Goal: Check status: Check status

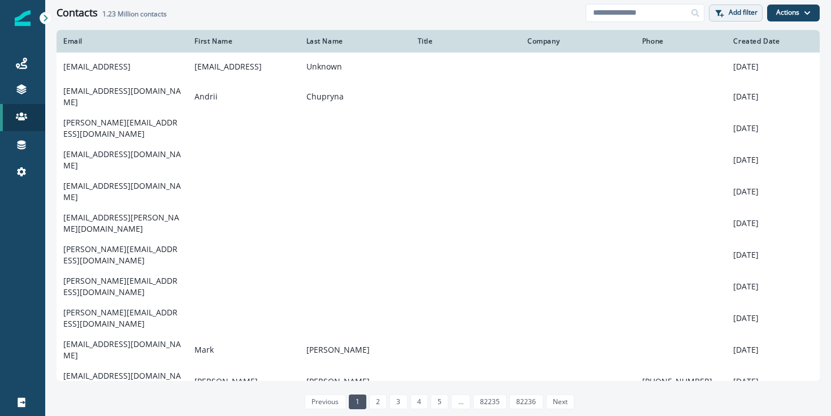
click at [745, 11] on p "Add filter" at bounding box center [743, 12] width 29 height 8
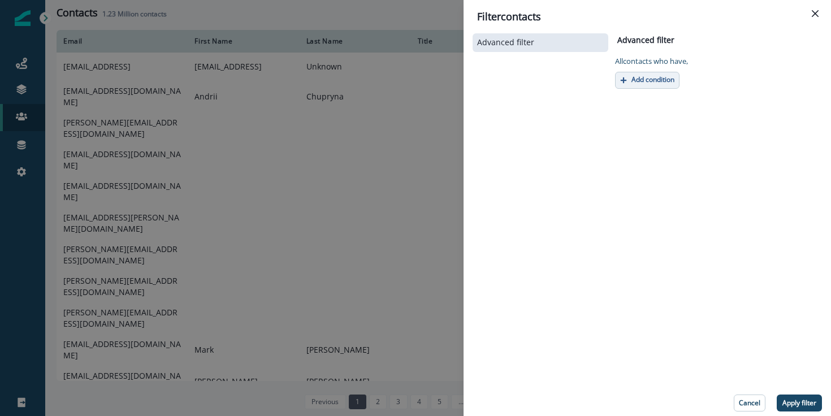
click at [659, 72] on button "Add condition" at bounding box center [647, 80] width 64 height 17
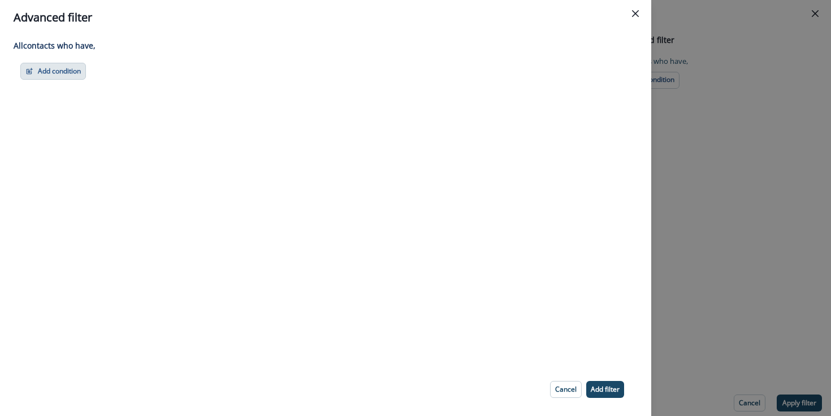
click at [70, 71] on button "Add condition" at bounding box center [53, 71] width 66 height 17
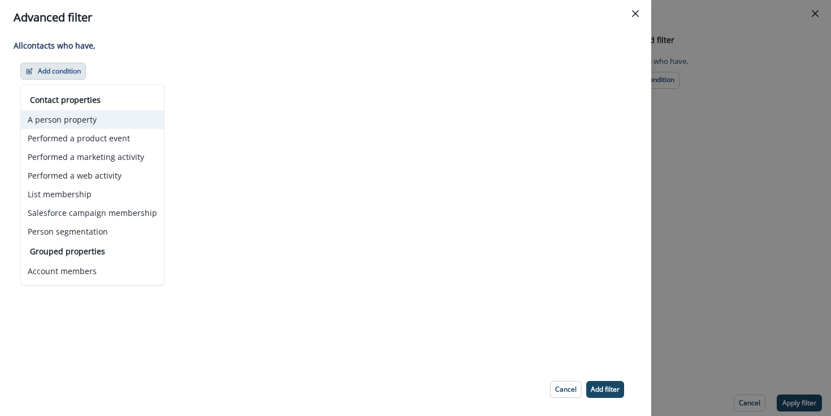
click at [99, 117] on button "A person property" at bounding box center [92, 119] width 143 height 19
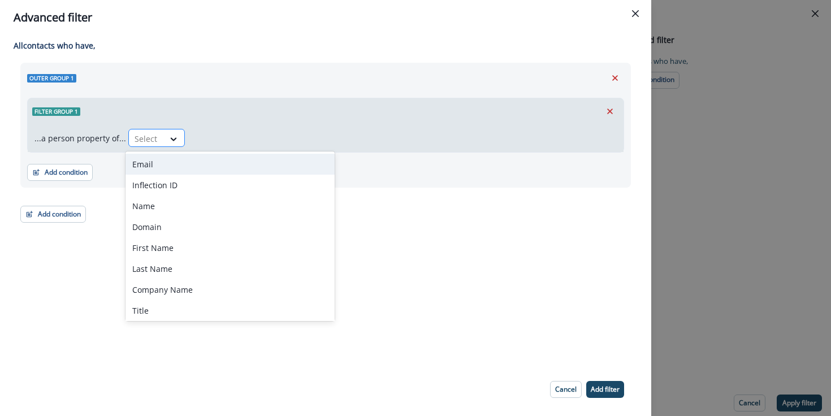
click at [144, 135] on div at bounding box center [147, 139] width 24 height 14
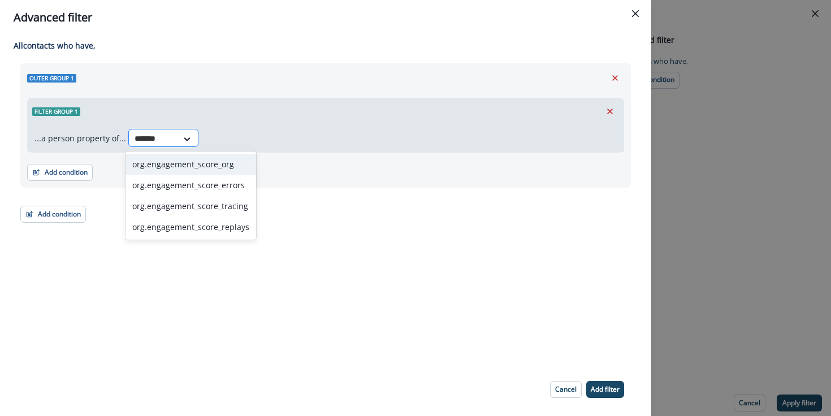
click at [162, 137] on input "*******" at bounding box center [153, 139] width 37 height 12
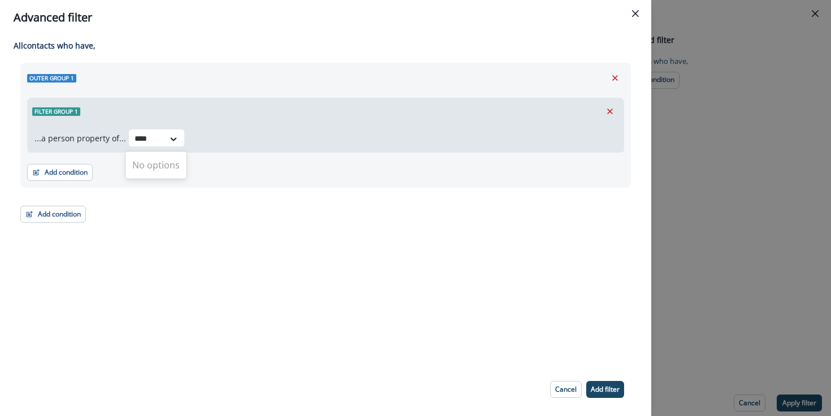
type input "****"
drag, startPoint x: 706, startPoint y: 203, endPoint x: 692, endPoint y: 206, distance: 15.1
click at [706, 203] on div "Advanced filter All contact s who have, Outer group 1 Filter group 1 ...a perso…" at bounding box center [415, 208] width 831 height 416
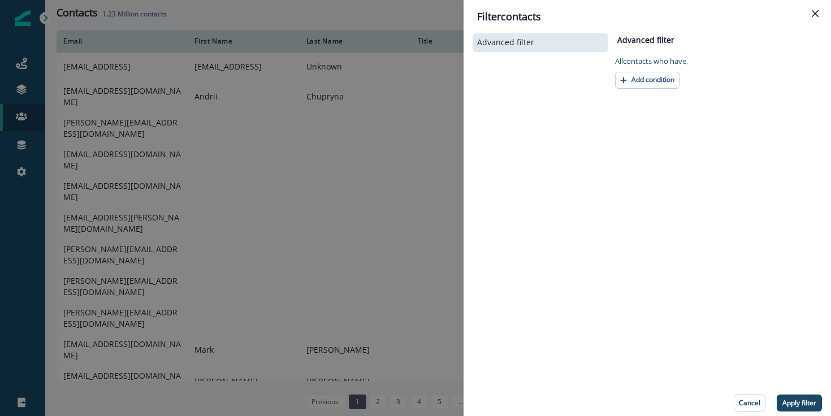
click at [278, 165] on div "Filter contacts Advanced filter Advanced filter Clear All contact s who have, A…" at bounding box center [415, 208] width 831 height 416
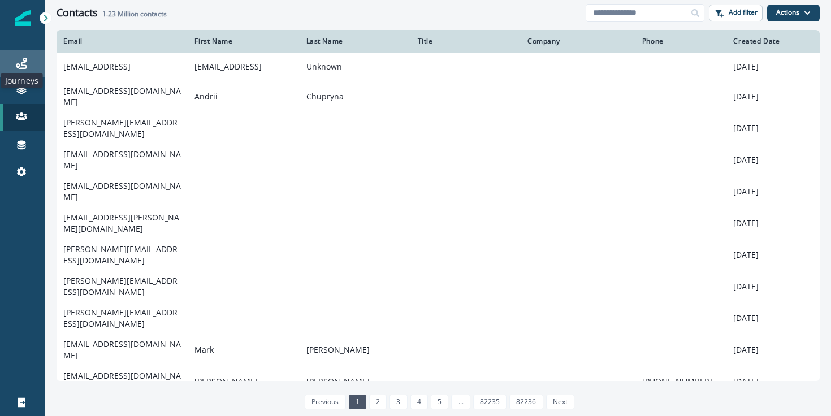
click at [27, 66] on icon at bounding box center [21, 63] width 11 height 11
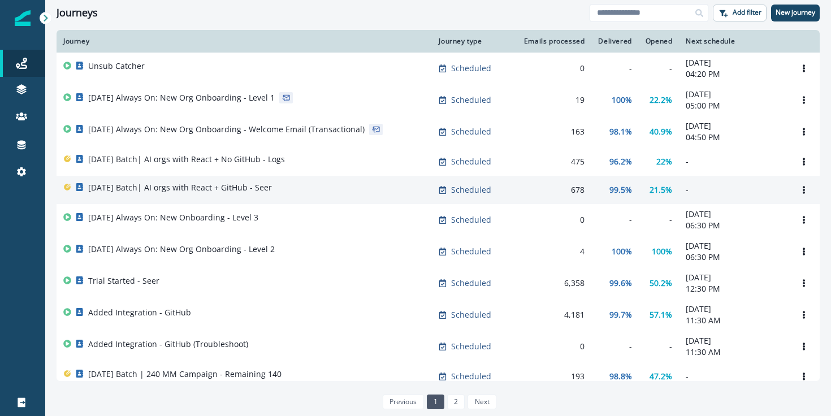
click at [353, 196] on div "[DATE] Batch| AI orgs with React + GitHub - Seer" at bounding box center [244, 190] width 362 height 16
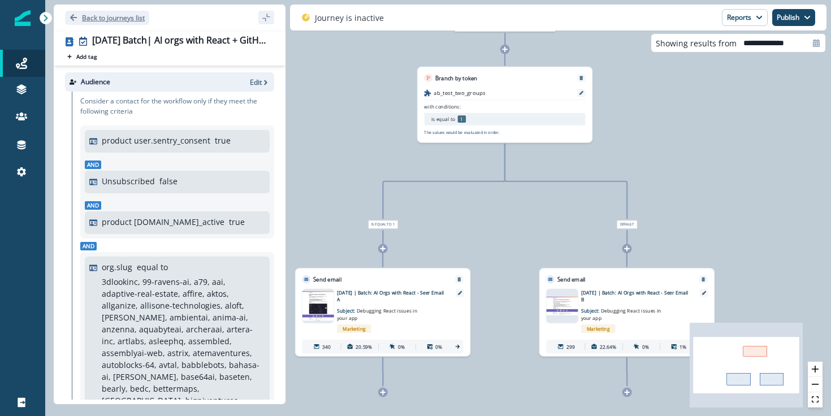
click at [120, 23] on button "Back to journeys list" at bounding box center [107, 18] width 84 height 14
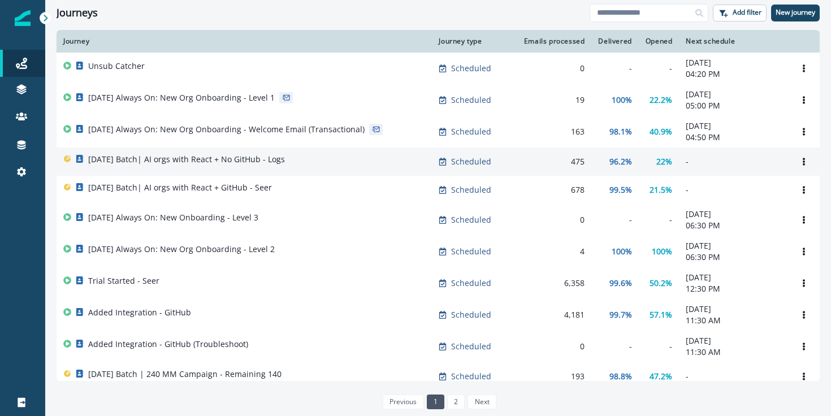
click at [299, 161] on div "[DATE] Batch| AI orgs with React + No GitHub - Logs" at bounding box center [244, 162] width 362 height 16
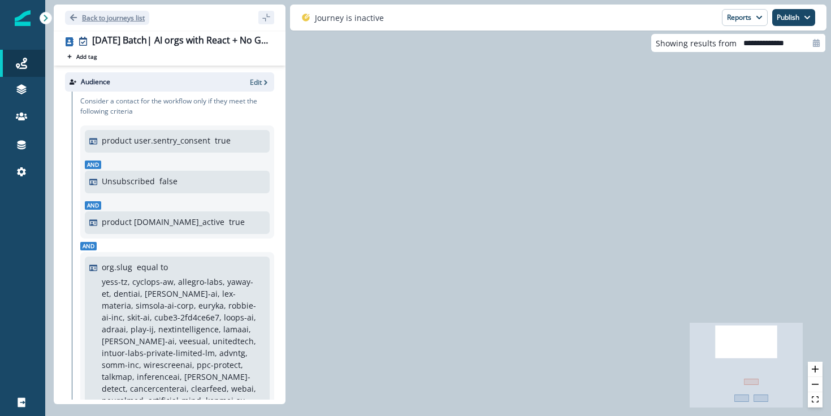
click at [91, 18] on p "Back to journeys list" at bounding box center [113, 18] width 63 height 10
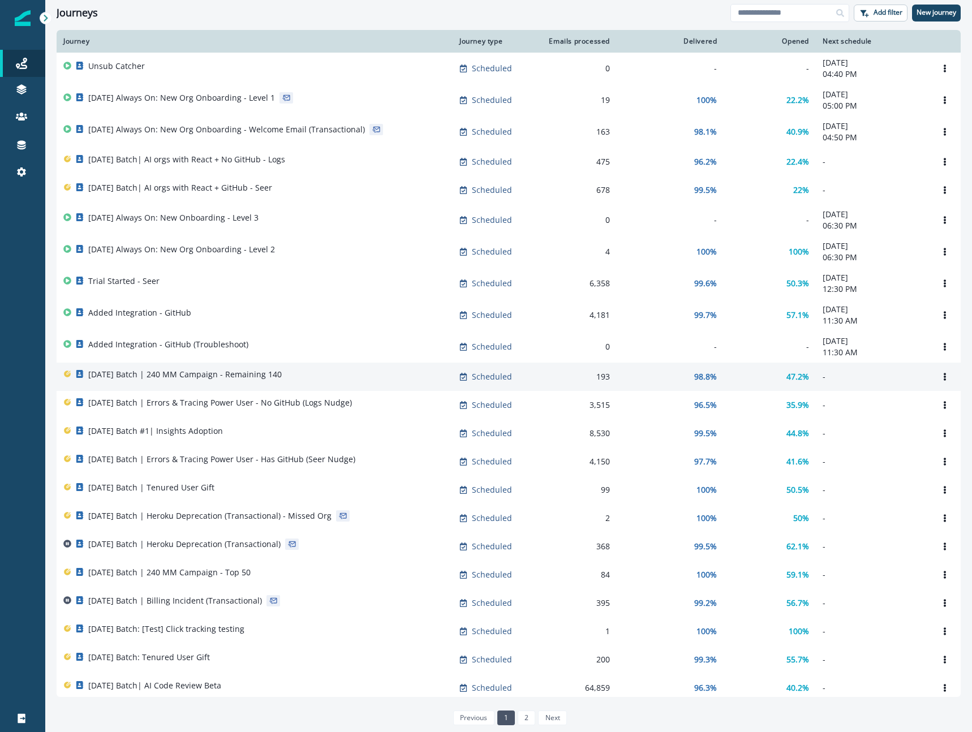
scroll to position [1, 0]
